Goal: Navigation & Orientation: Find specific page/section

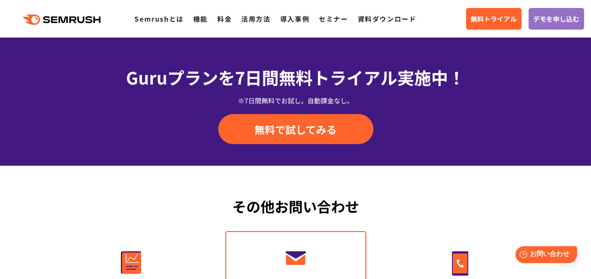
scroll to position [3417, 0]
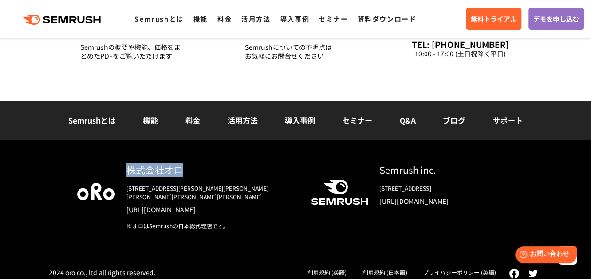
drag, startPoint x: 180, startPoint y: 167, endPoint x: 130, endPoint y: 168, distance: 49.4
click at [130, 168] on div "株式会社オロ" at bounding box center [211, 170] width 169 height 14
copy div "株式会社オロ"
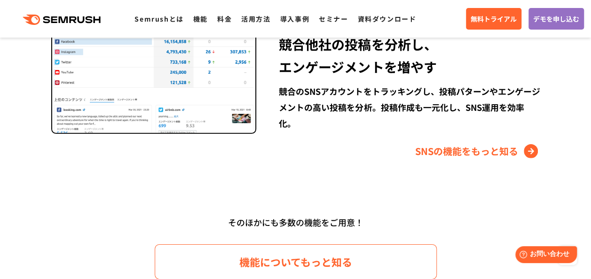
scroll to position [1395, 0]
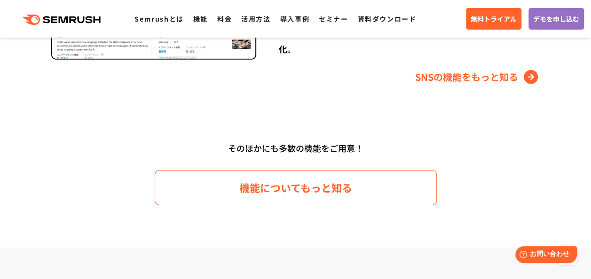
click at [576, 263] on html "Help お問い合わせ" at bounding box center [543, 253] width 73 height 21
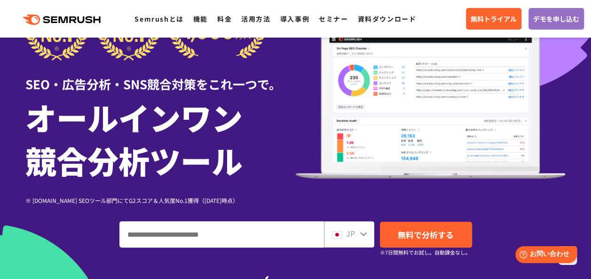
scroll to position [0, 0]
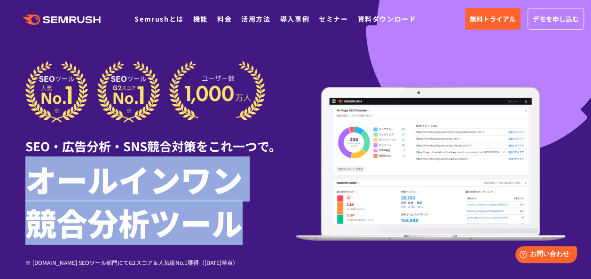
drag, startPoint x: 32, startPoint y: 180, endPoint x: 234, endPoint y: 222, distance: 206.6
click at [234, 222] on h1 "オールインワン 競合分析ツール" at bounding box center [160, 201] width 270 height 87
copy h1 "オールインワン 競合分析ツール"
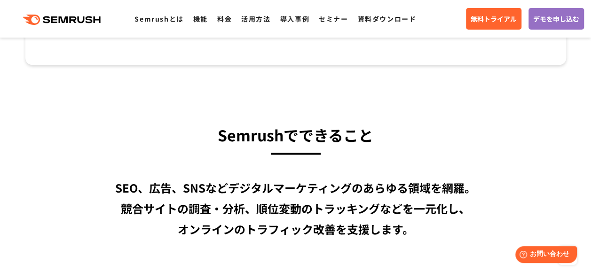
scroll to position [658, 0]
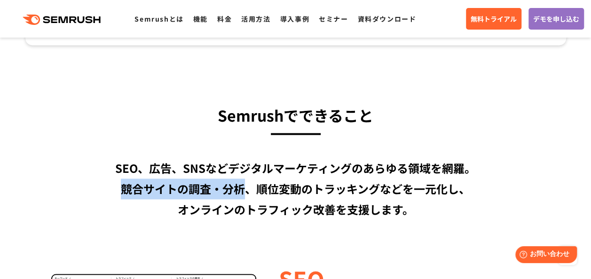
drag, startPoint x: 121, startPoint y: 185, endPoint x: 245, endPoint y: 190, distance: 123.8
click at [245, 190] on div "SEO、広告、SNSなどデジタルマーケティングのあらゆる領域を網羅。 競合サイトの調査・分析、順位変動のトラッキングなどを一元化し、 オンラインのトラフィック…" at bounding box center [295, 189] width 541 height 62
copy div "競合サイトの調査・分析"
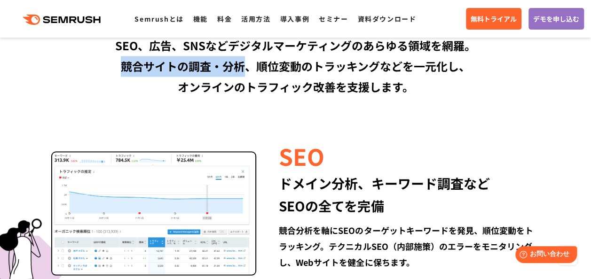
scroll to position [847, 0]
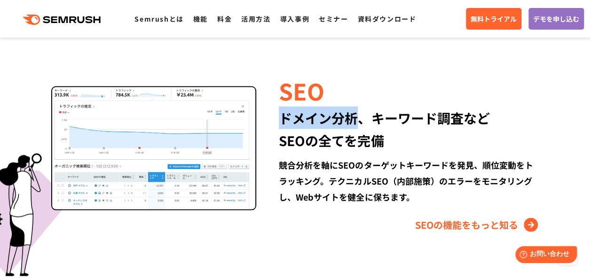
drag, startPoint x: 283, startPoint y: 117, endPoint x: 359, endPoint y: 115, distance: 76.7
click at [359, 115] on div "ドメイン分析、キーワード調査など SEOの全てを完備" at bounding box center [409, 128] width 261 height 45
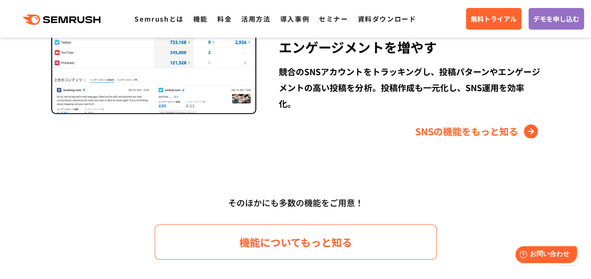
scroll to position [1411, 0]
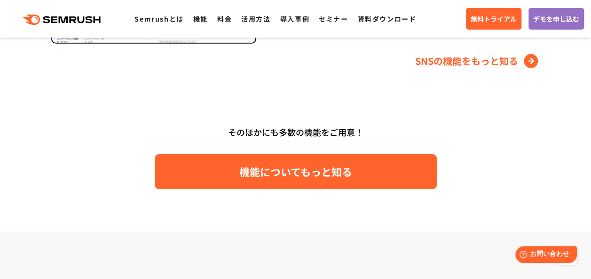
click at [278, 162] on link "機能についてもっと知る" at bounding box center [296, 171] width 282 height 35
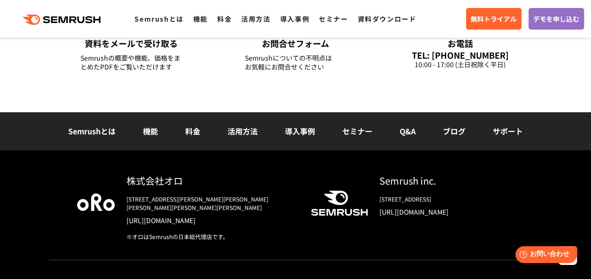
scroll to position [3417, 0]
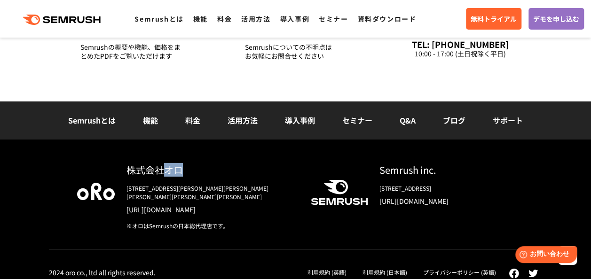
drag, startPoint x: 182, startPoint y: 167, endPoint x: 164, endPoint y: 169, distance: 18.9
click at [164, 169] on div "株式会社オロ" at bounding box center [211, 170] width 169 height 14
copy div "オロ"
click at [266, 212] on div "株式会社オロ 〒153-0063　東京都目黒区目黒3-9-1 目黒須田ビル https://www.oro.com/ja/ ※オロはSemrushの日本総代理…" at bounding box center [205, 196] width 181 height 67
click at [380, 269] on link "利用規約 (日本語)" at bounding box center [385, 273] width 45 height 8
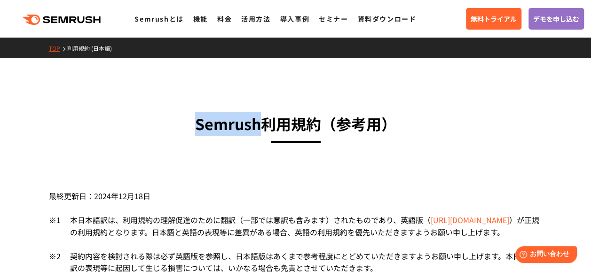
drag, startPoint x: 191, startPoint y: 126, endPoint x: 257, endPoint y: 125, distance: 66.3
click at [257, 125] on h3 "Semrush利用規約 （参考用）" at bounding box center [296, 124] width 494 height 24
copy h3 "Semrush"
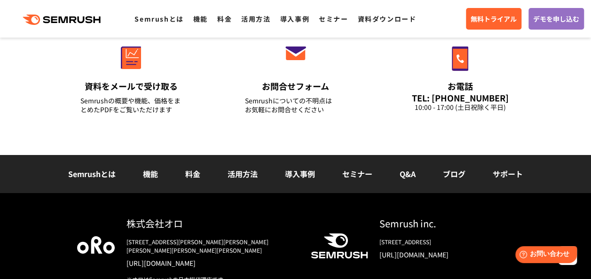
scroll to position [3417, 0]
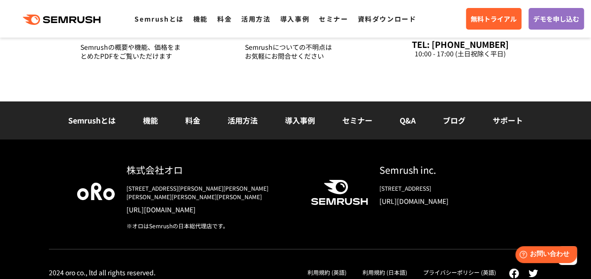
click at [471, 269] on link "プライバシーポリシー (英語)" at bounding box center [459, 273] width 73 height 8
drag, startPoint x: 452, startPoint y: 167, endPoint x: 369, endPoint y: 166, distance: 82.8
click at [369, 166] on div "Semrush inc. [STREET_ADDRESS] [URL][DOMAIN_NAME]" at bounding box center [441, 188] width 147 height 50
copy div "Semrush inc."
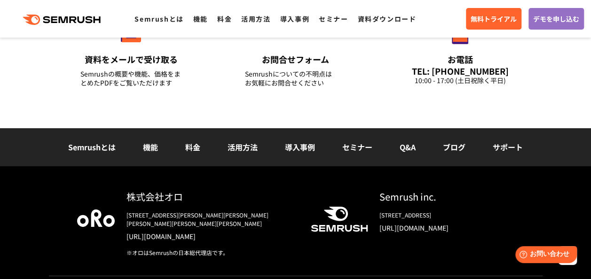
scroll to position [3417, 0]
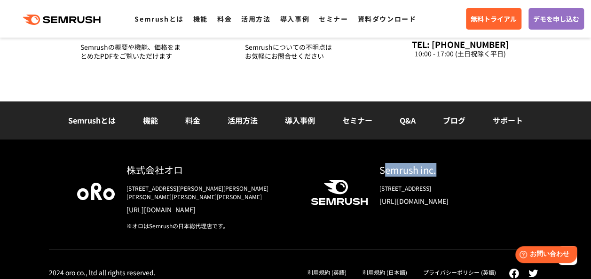
drag, startPoint x: 382, startPoint y: 168, endPoint x: 438, endPoint y: 167, distance: 56.4
click at [438, 167] on div "Semrush inc." at bounding box center [447, 170] width 135 height 14
drag, startPoint x: 438, startPoint y: 167, endPoint x: 393, endPoint y: 173, distance: 45.5
click at [393, 173] on div "Semrush inc." at bounding box center [447, 170] width 135 height 14
click at [385, 205] on link "[URL][DOMAIN_NAME]" at bounding box center [447, 201] width 135 height 9
